Goal: Transaction & Acquisition: Purchase product/service

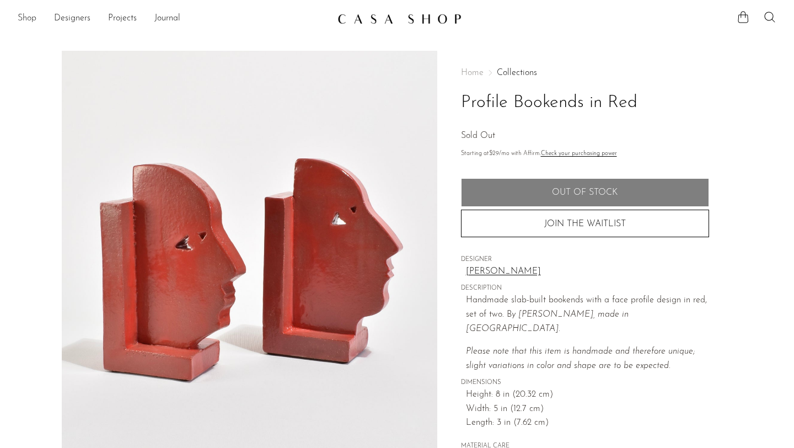
click at [22, 14] on link "Shop" at bounding box center [27, 19] width 19 height 14
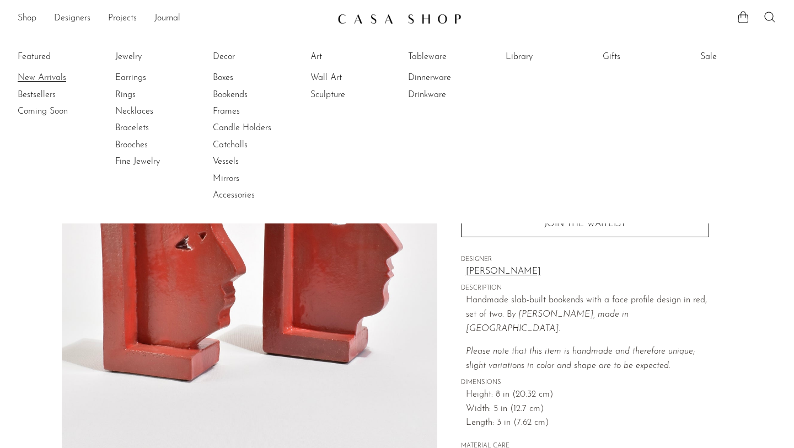
click at [30, 80] on link "New Arrivals" at bounding box center [59, 78] width 83 height 12
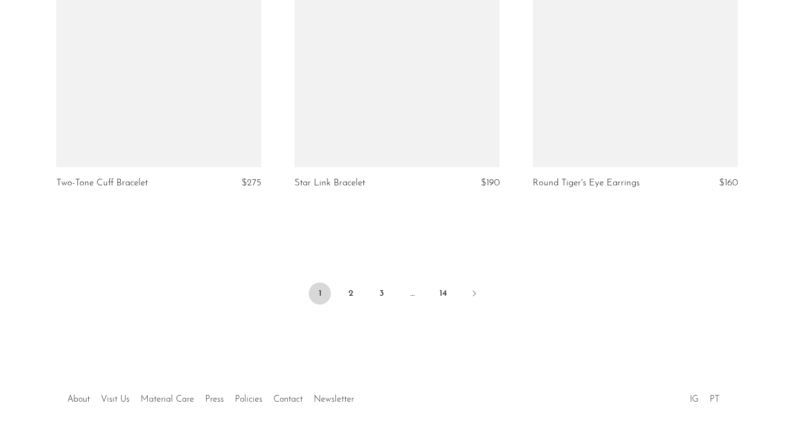
scroll to position [3949, 0]
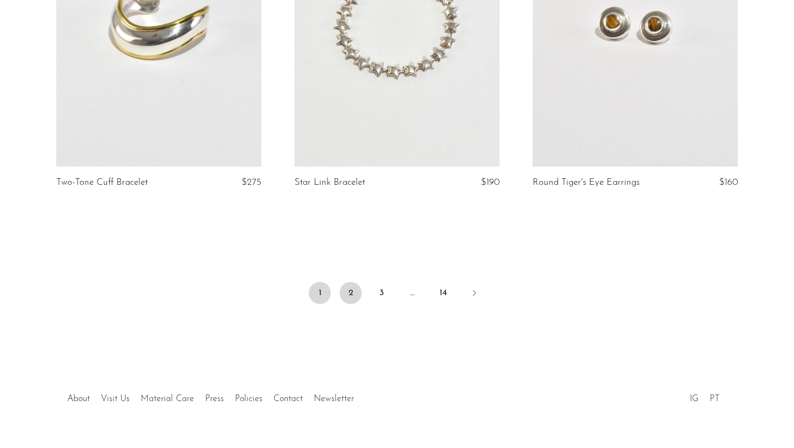
click at [341, 304] on link "2" at bounding box center [351, 293] width 22 height 22
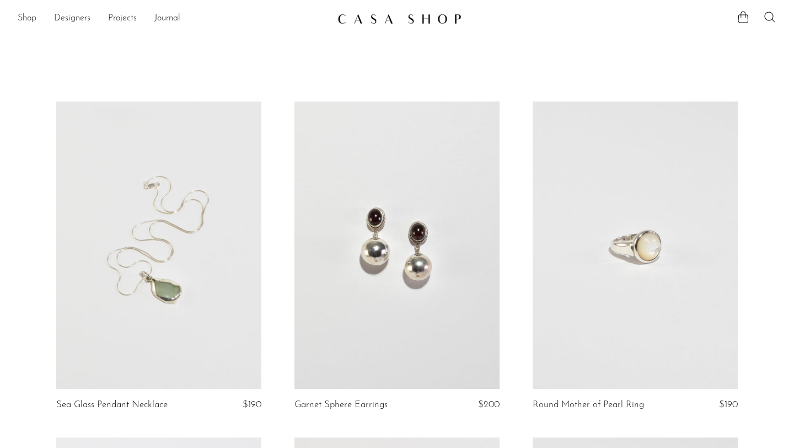
click at [617, 312] on link at bounding box center [635, 245] width 205 height 287
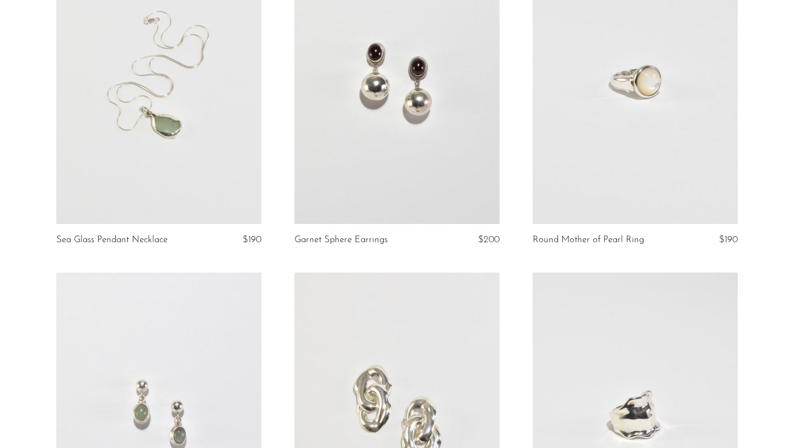
scroll to position [155, 0]
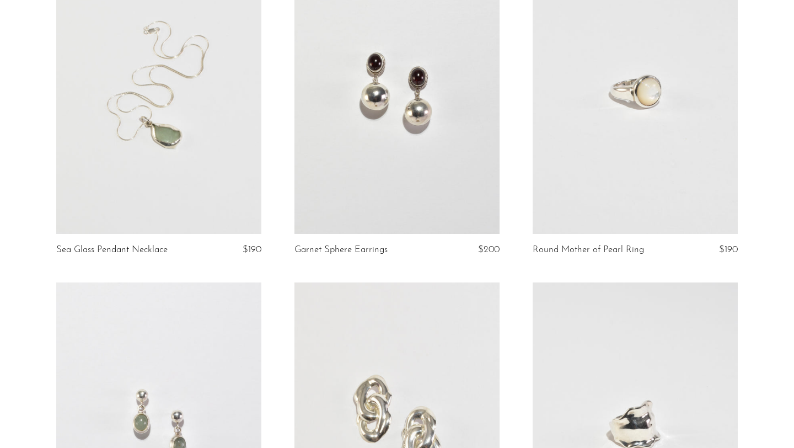
click at [145, 110] on link at bounding box center [158, 89] width 205 height 287
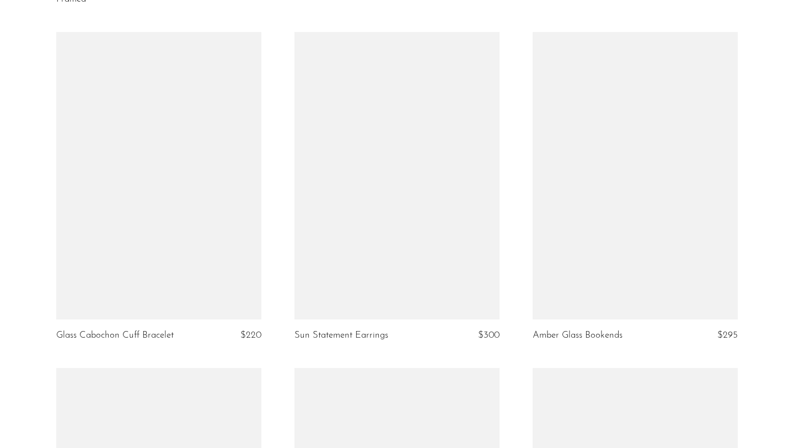
scroll to position [3106, 0]
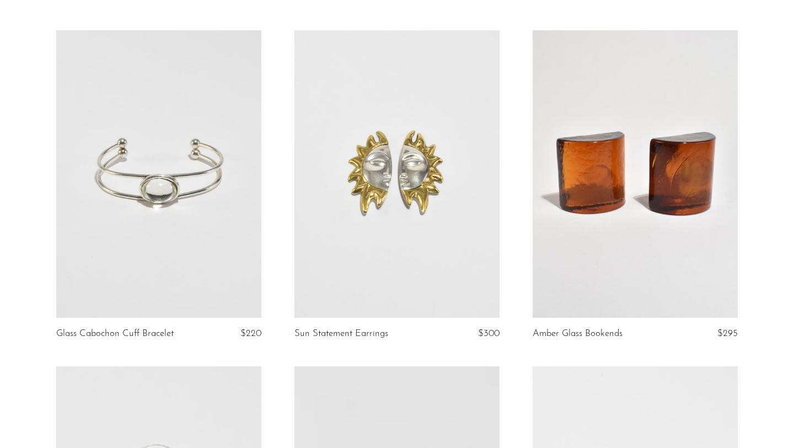
click at [206, 248] on link at bounding box center [158, 173] width 205 height 287
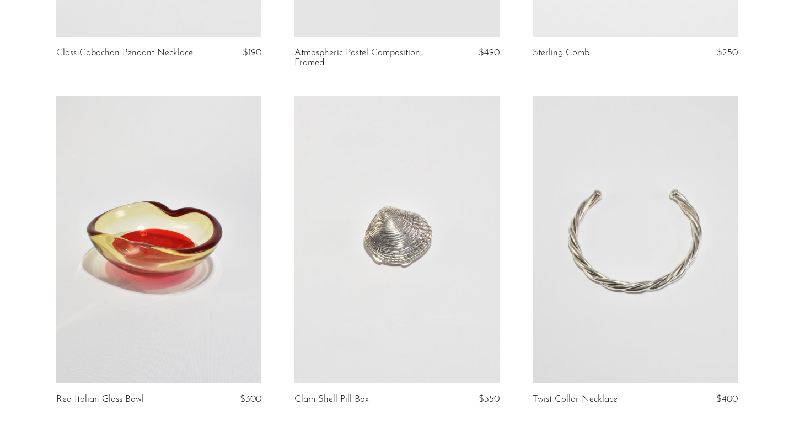
scroll to position [3802, 0]
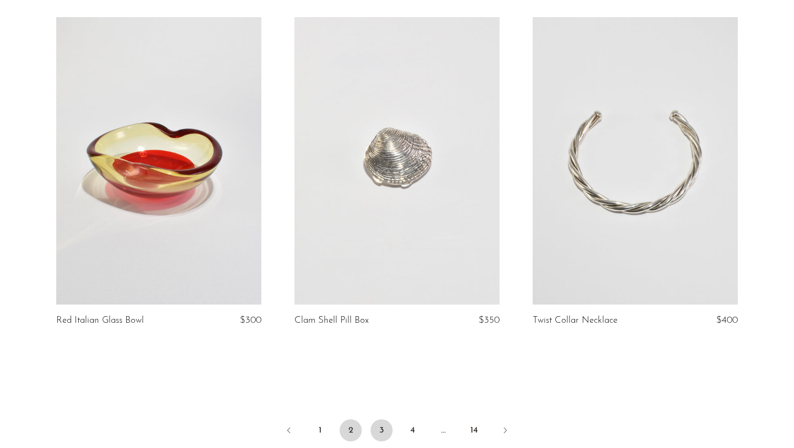
click at [381, 431] on link "3" at bounding box center [382, 430] width 22 height 22
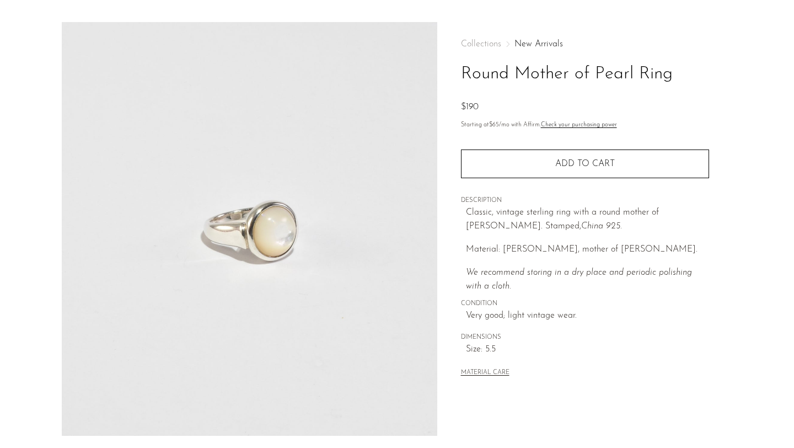
scroll to position [270, 0]
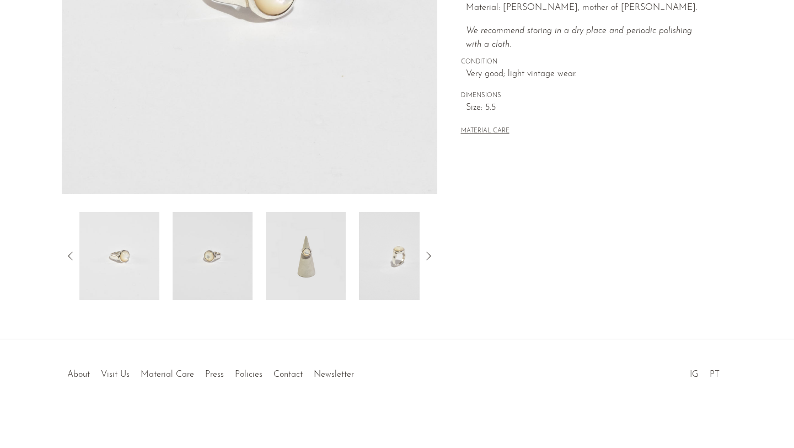
click at [209, 238] on img at bounding box center [213, 256] width 80 height 88
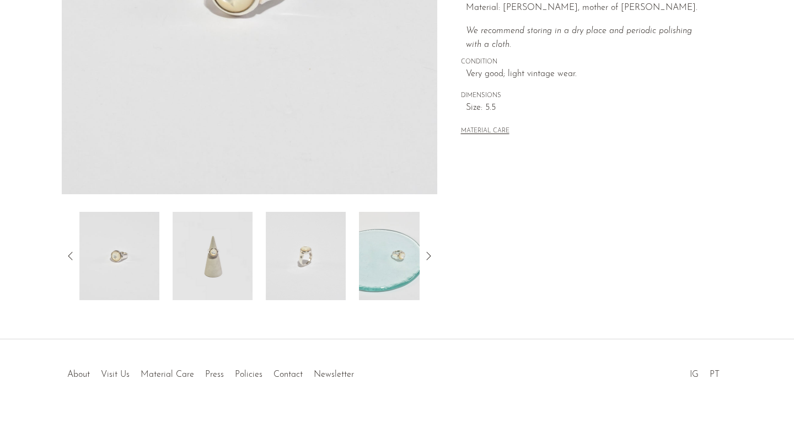
click at [248, 272] on img at bounding box center [213, 256] width 80 height 88
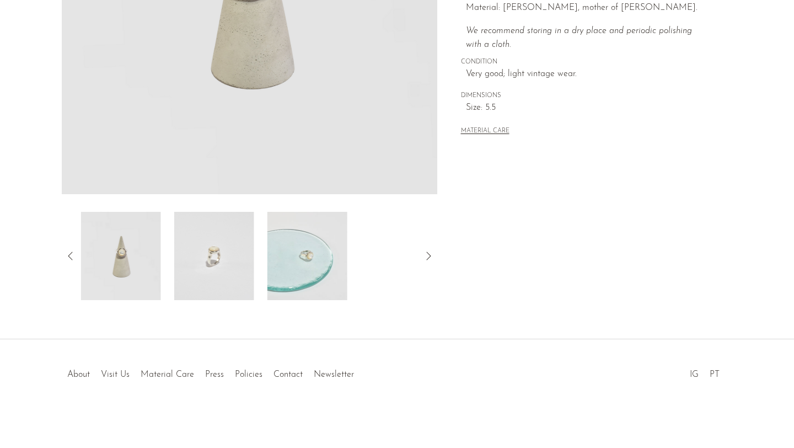
click at [225, 258] on img at bounding box center [214, 256] width 80 height 88
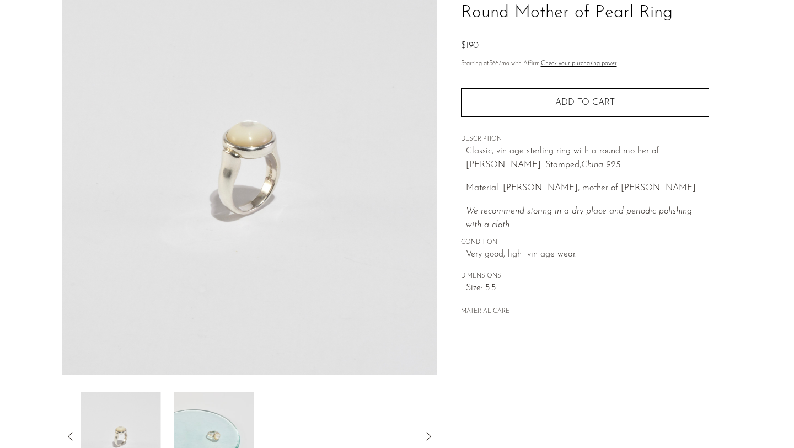
scroll to position [71, 0]
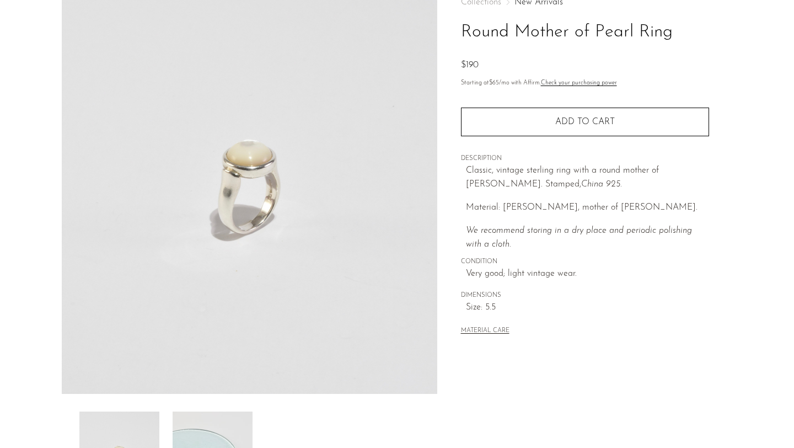
click at [569, 137] on div "Collections New Arrivals Round Mother of Pearl Ring $190 Starting at $65 /mo wi…" at bounding box center [585, 167] width 248 height 375
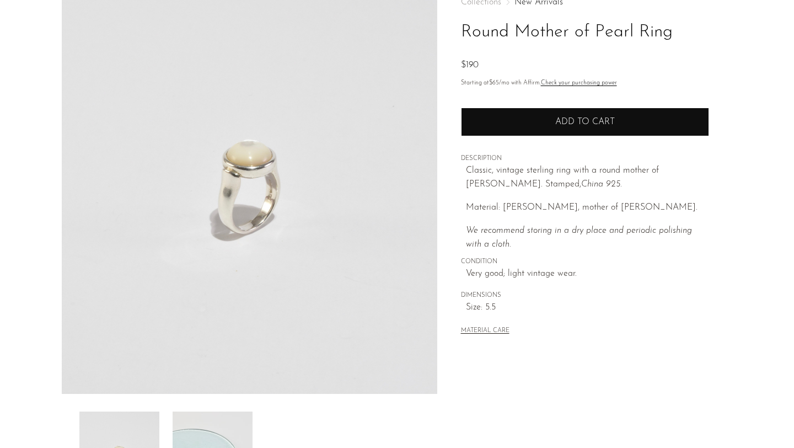
click at [565, 127] on button "Add to cart" at bounding box center [585, 122] width 248 height 29
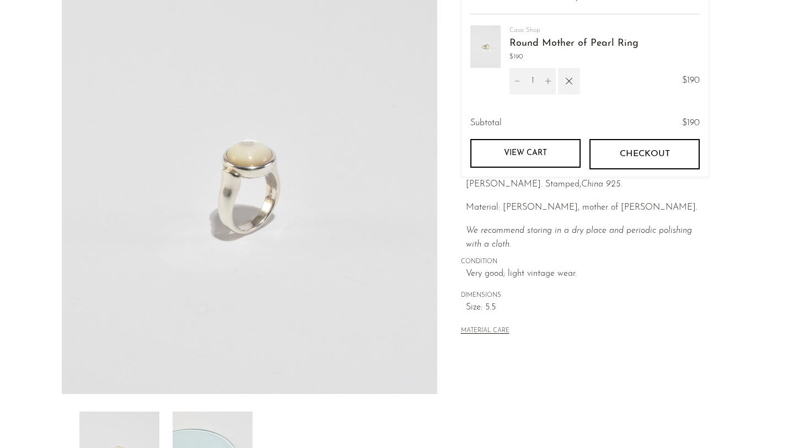
click at [600, 245] on p "We recommend storing in a dry place and periodic polishing with a cloth." at bounding box center [587, 238] width 243 height 28
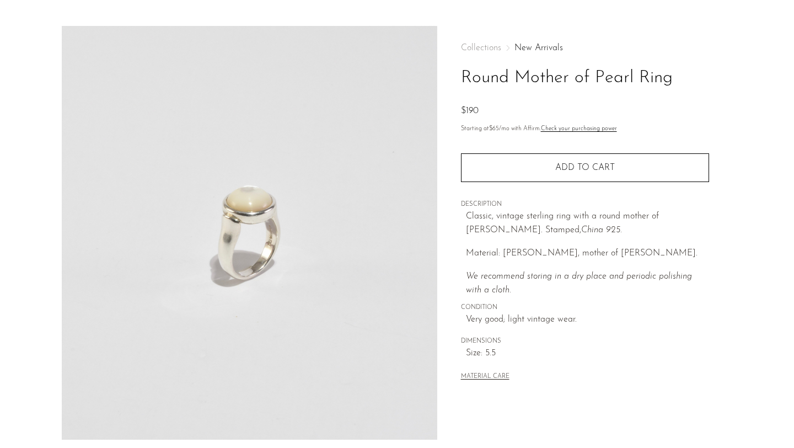
scroll to position [23, 0]
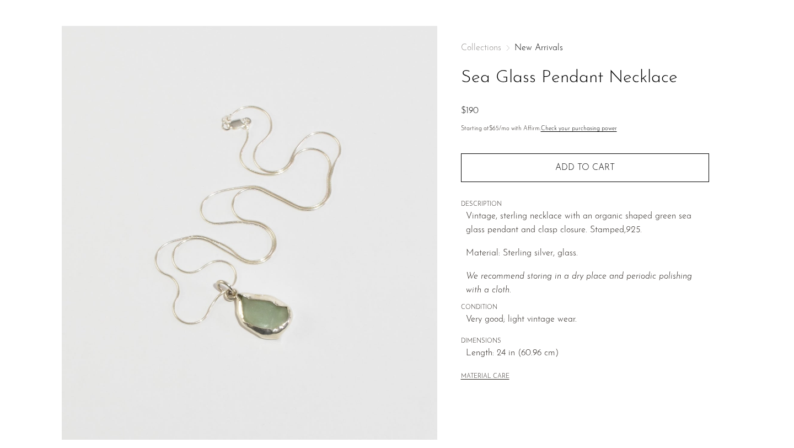
scroll to position [156, 0]
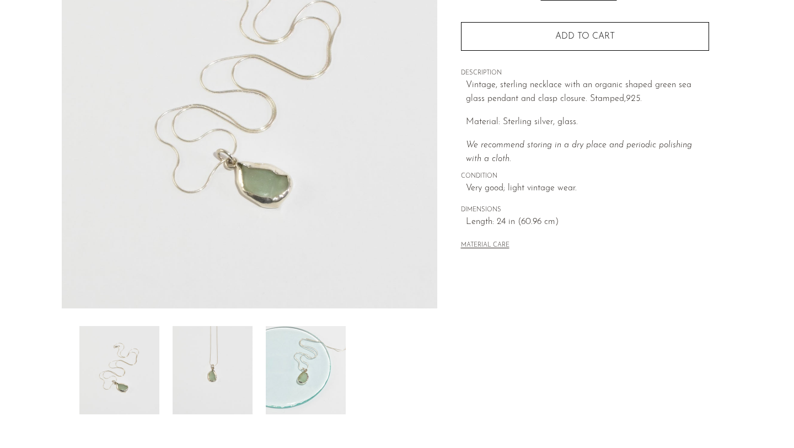
click at [293, 351] on img at bounding box center [306, 370] width 80 height 88
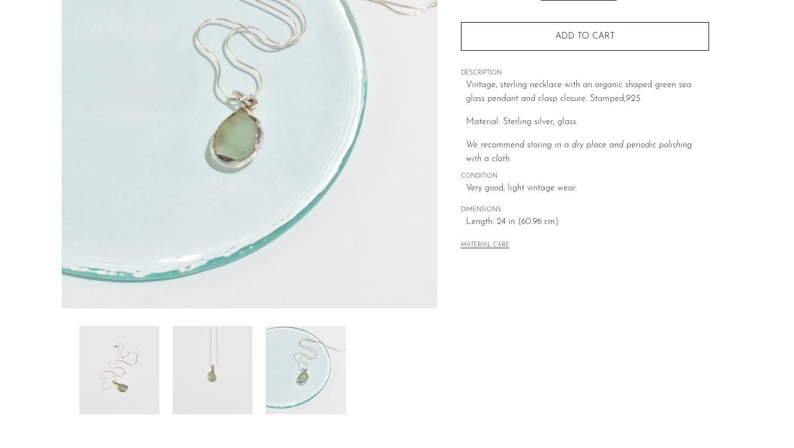
click at [224, 359] on img at bounding box center [213, 370] width 80 height 88
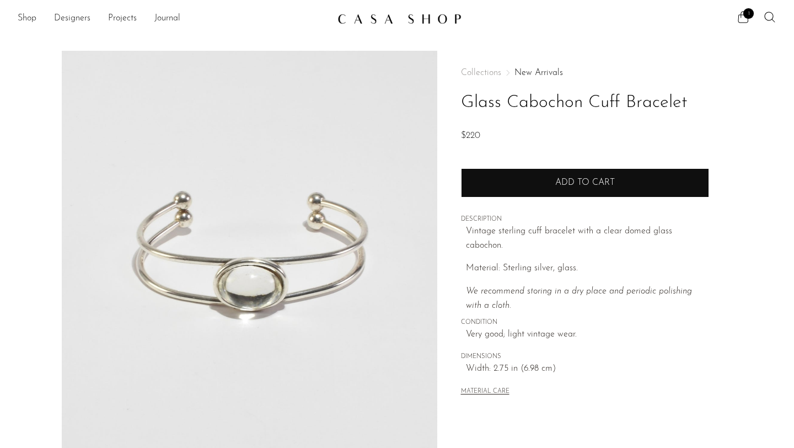
click at [642, 188] on button "Add to cart" at bounding box center [585, 182] width 248 height 29
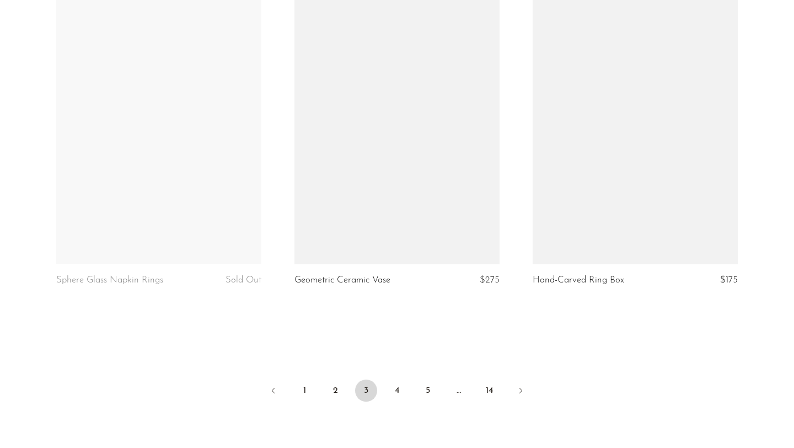
scroll to position [3963, 0]
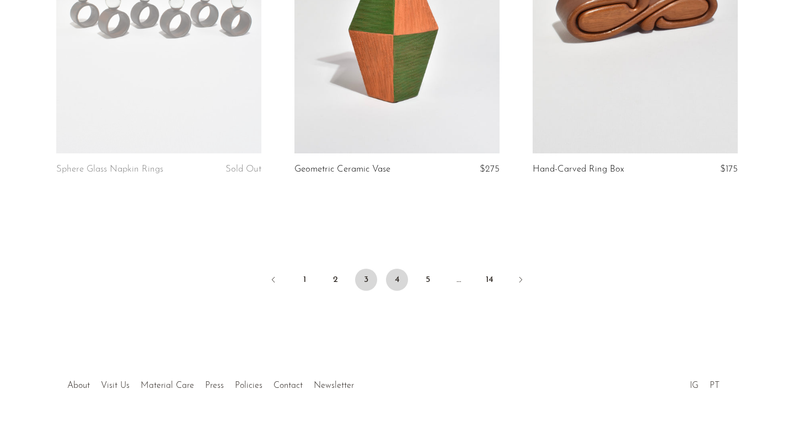
click at [399, 276] on link "4" at bounding box center [397, 280] width 22 height 22
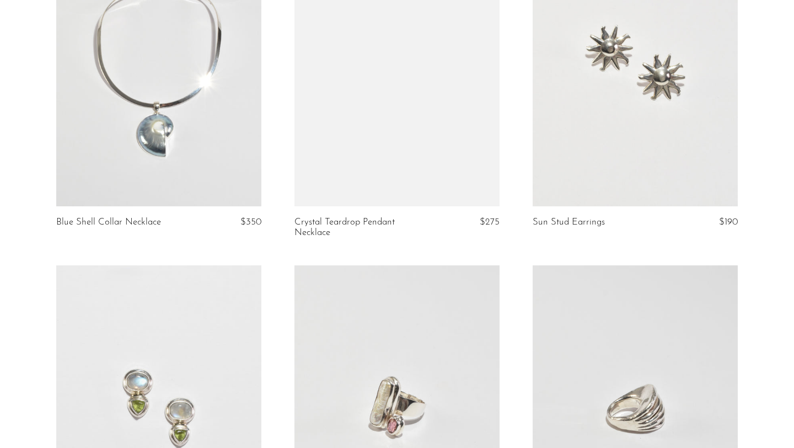
scroll to position [3824, 0]
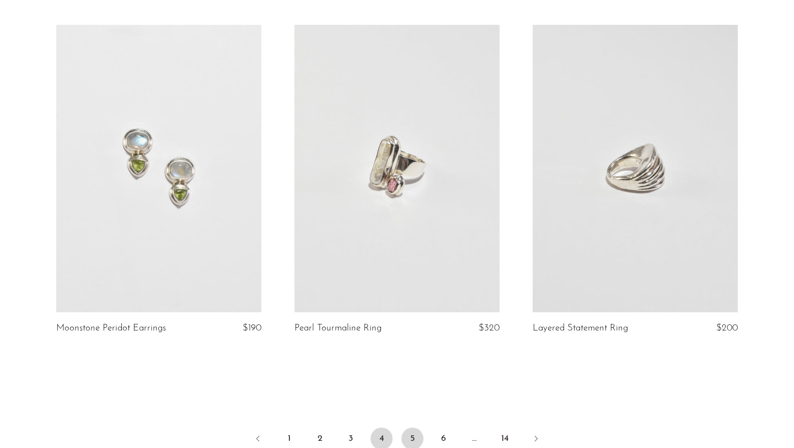
click at [407, 429] on link "5" at bounding box center [413, 439] width 22 height 22
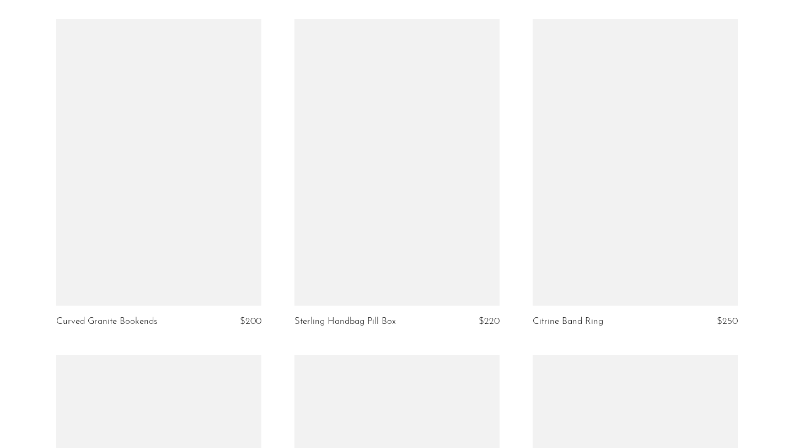
scroll to position [3502, 0]
